Goal: Information Seeking & Learning: Learn about a topic

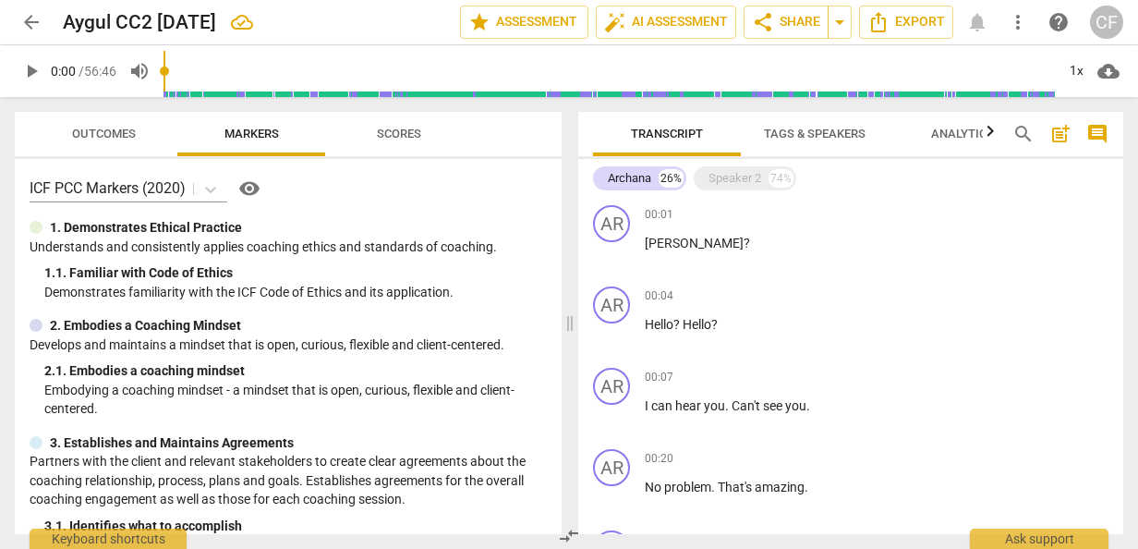
click at [957, 129] on span "Analytics" at bounding box center [962, 134] width 63 height 14
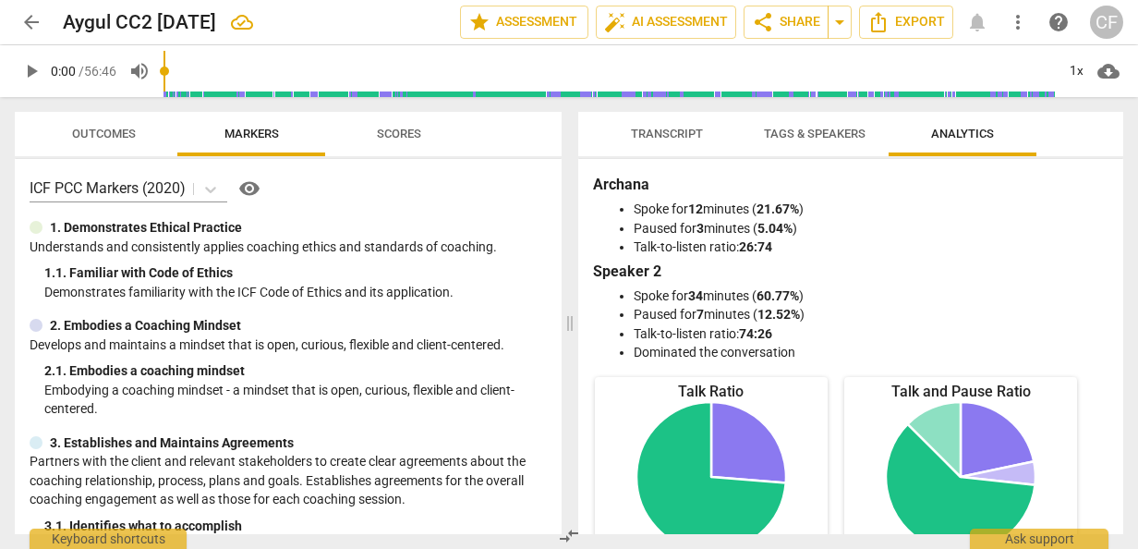
click at [808, 140] on span "Tags & Speakers" at bounding box center [815, 134] width 102 height 14
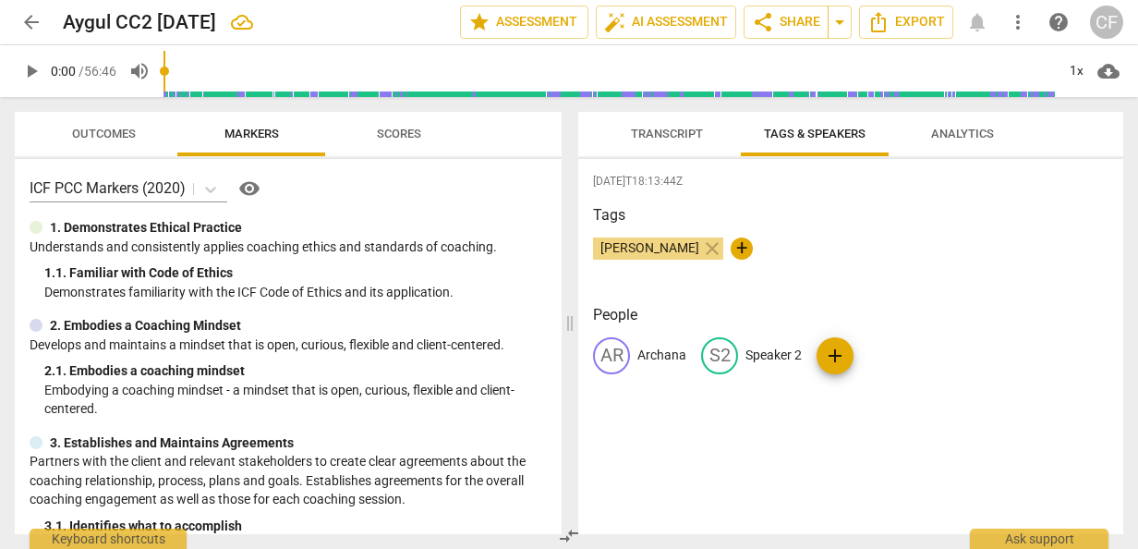
click at [652, 131] on span "Transcript" at bounding box center [667, 134] width 72 height 14
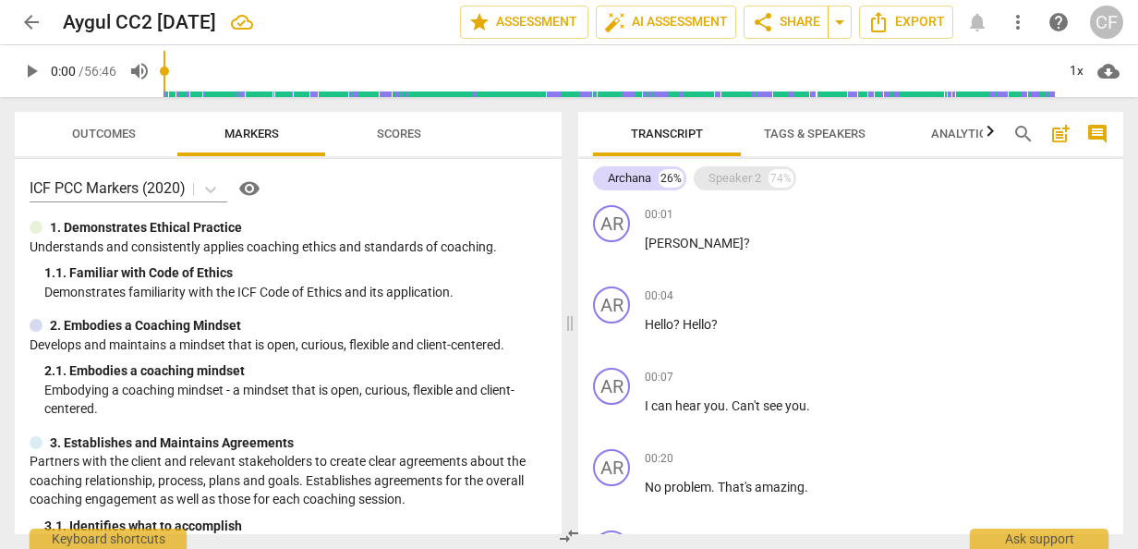
click at [754, 177] on div "Speaker 2" at bounding box center [734, 178] width 53 height 18
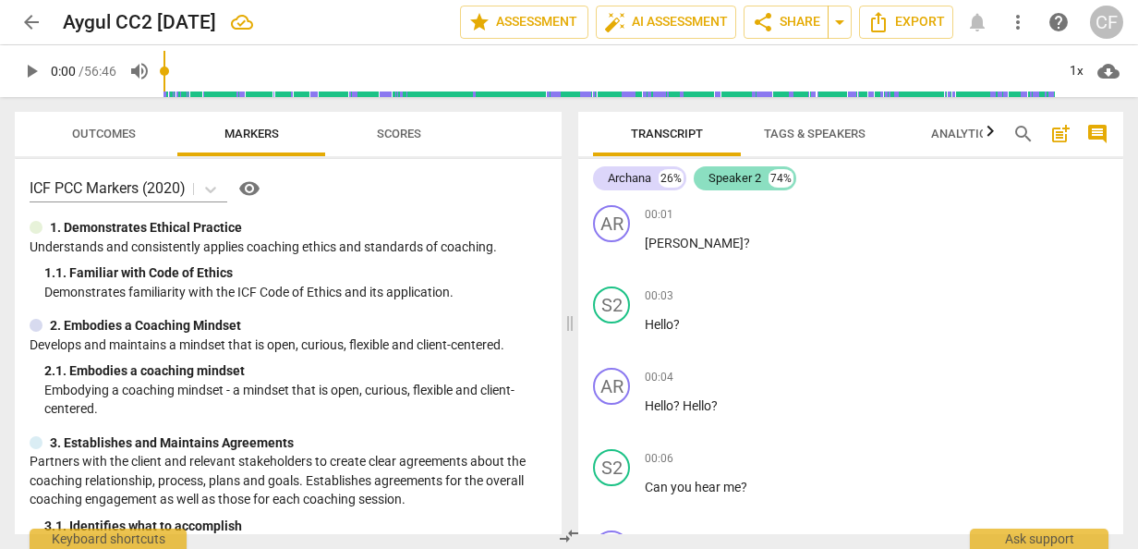
click at [752, 177] on div "Speaker 2" at bounding box center [734, 178] width 53 height 18
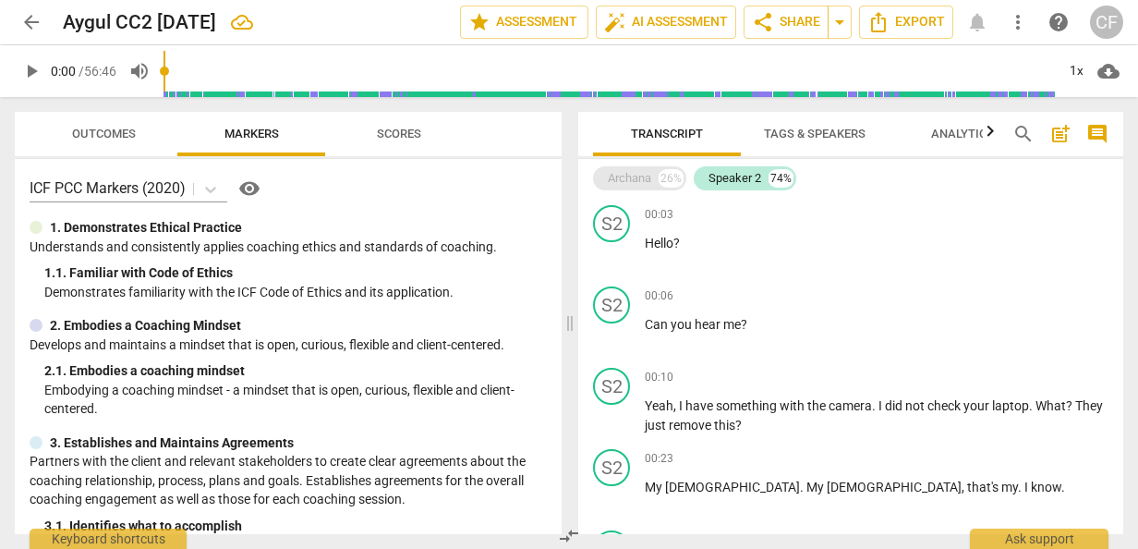
click at [632, 174] on div "Archana" at bounding box center [629, 178] width 43 height 18
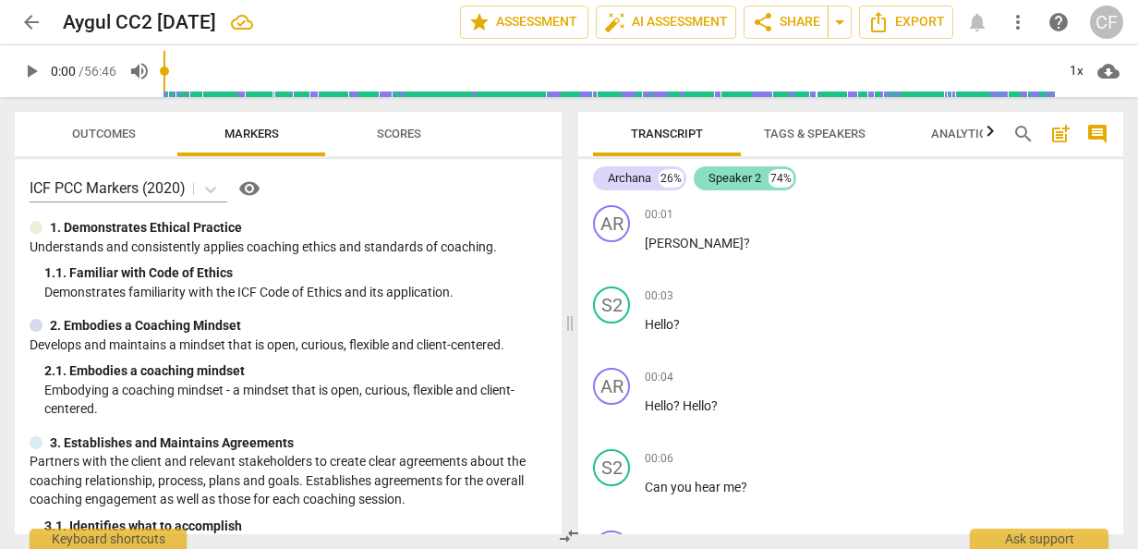
click at [731, 185] on div "Speaker 2" at bounding box center [734, 178] width 53 height 18
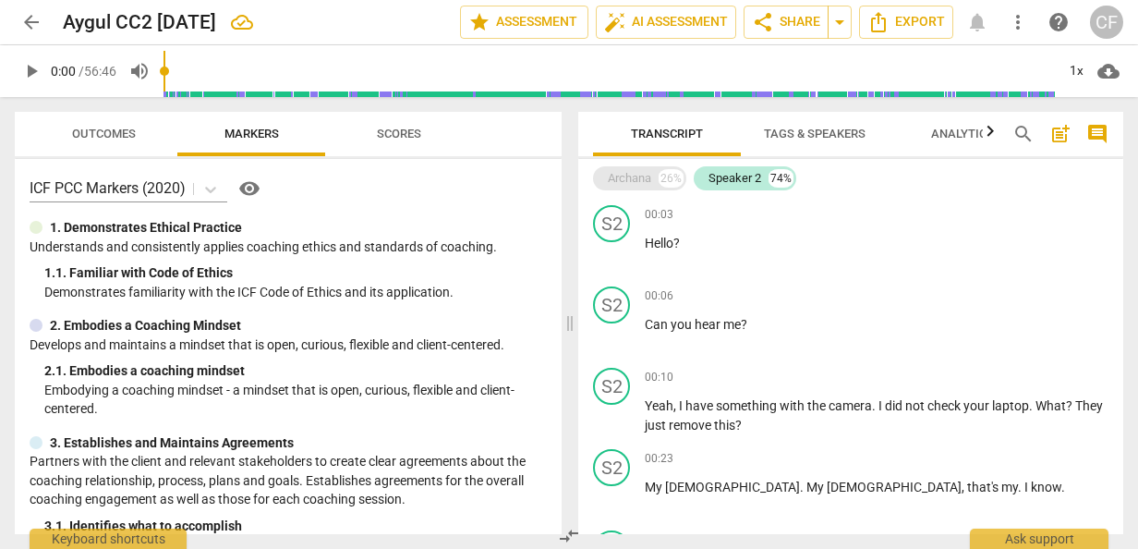
click at [633, 181] on div "Archana" at bounding box center [629, 178] width 43 height 18
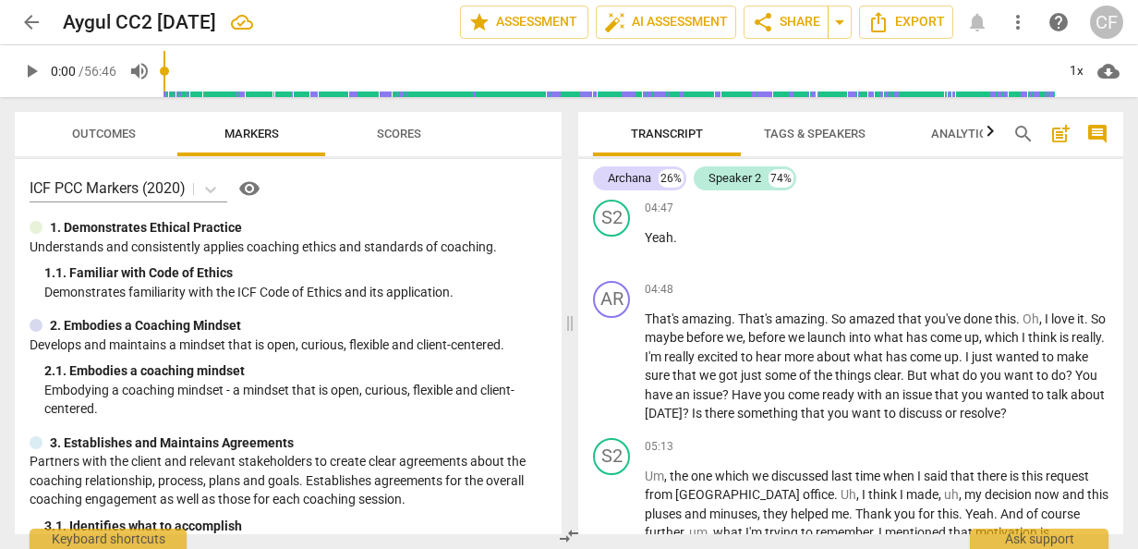
scroll to position [3140, 0]
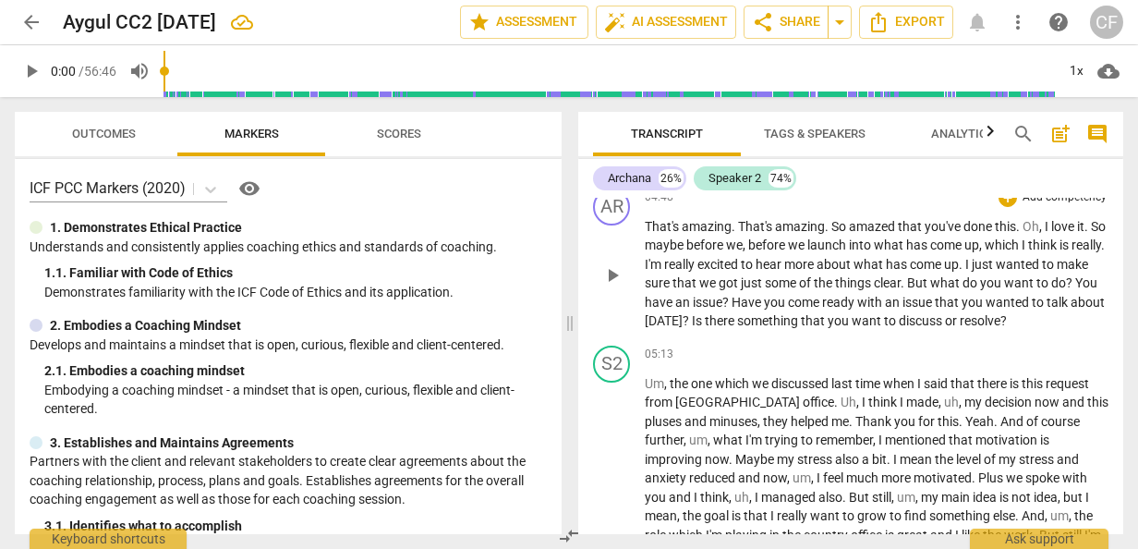
click at [613, 286] on span "play_arrow" at bounding box center [612, 275] width 22 height 22
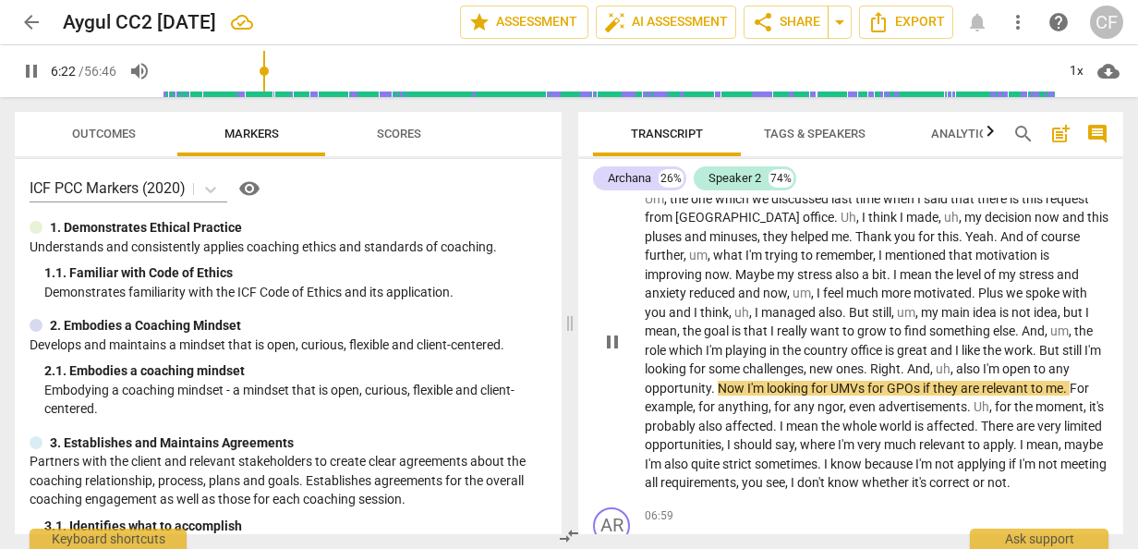
scroll to position [3417, 0]
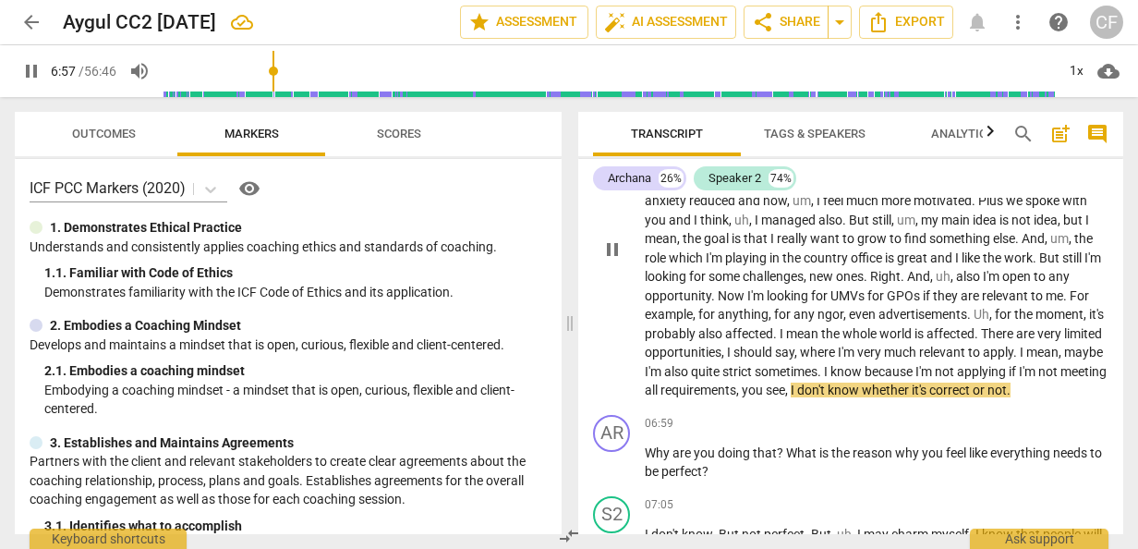
click at [609, 260] on span "pause" at bounding box center [612, 249] width 22 height 22
type input "418"
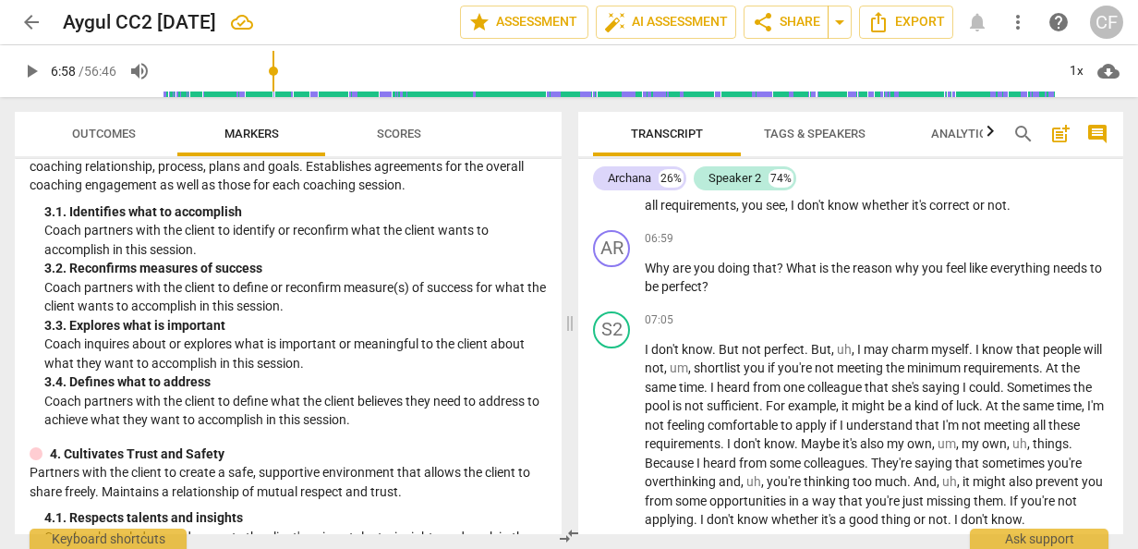
scroll to position [277, 0]
